Goal: Task Accomplishment & Management: Manage account settings

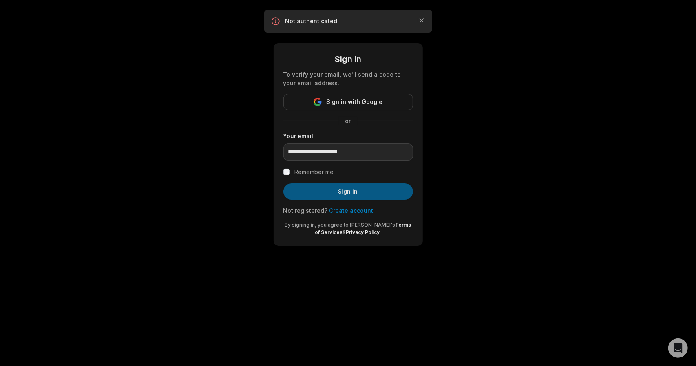
type input "**********"
click at [316, 192] on button "Sign in" at bounding box center [348, 191] width 130 height 16
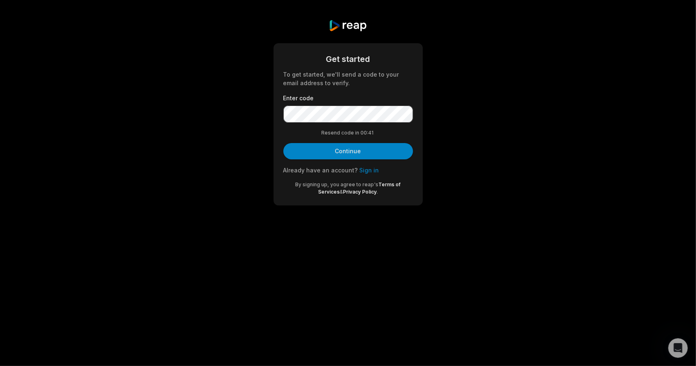
click at [368, 170] on link "Sign in" at bounding box center [370, 170] width 20 height 7
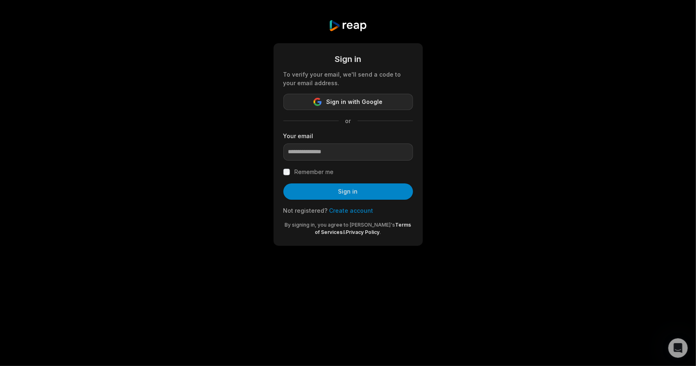
click at [342, 101] on span "Sign in with Google" at bounding box center [355, 102] width 56 height 10
